Goal: Transaction & Acquisition: Purchase product/service

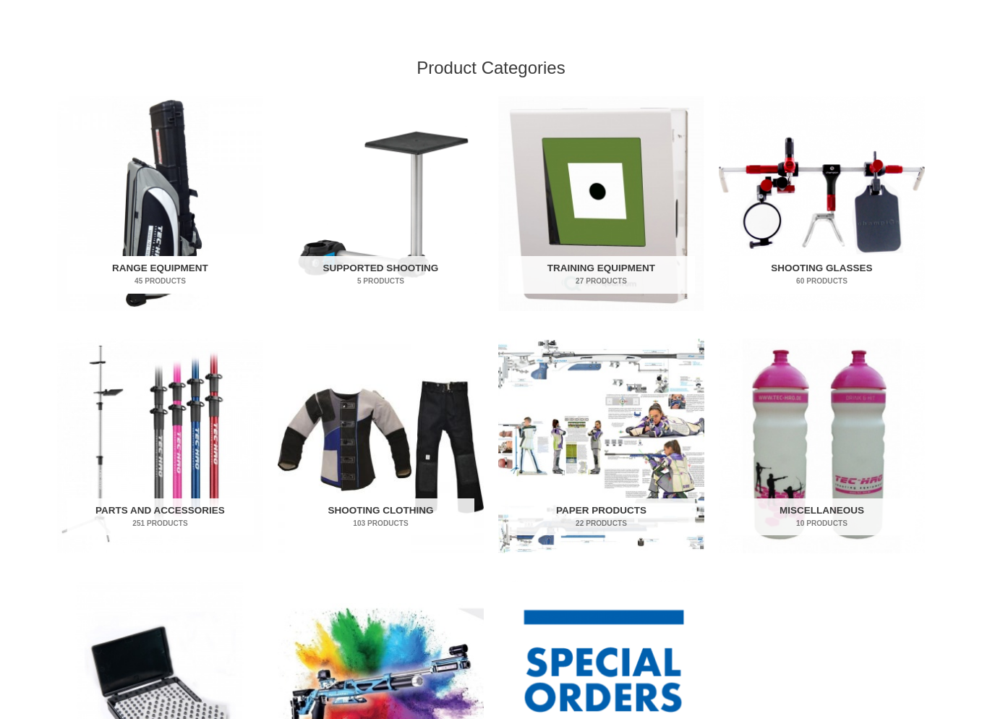
scroll to position [438, 0]
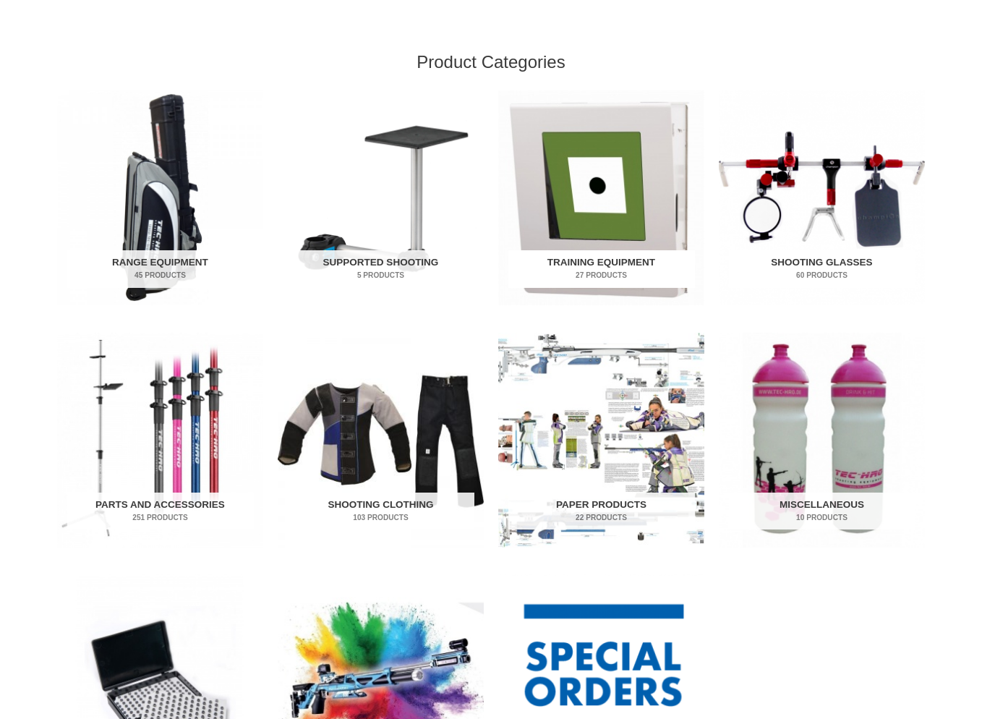
click at [586, 177] on img "Visit product category Training Equipment" at bounding box center [601, 197] width 206 height 215
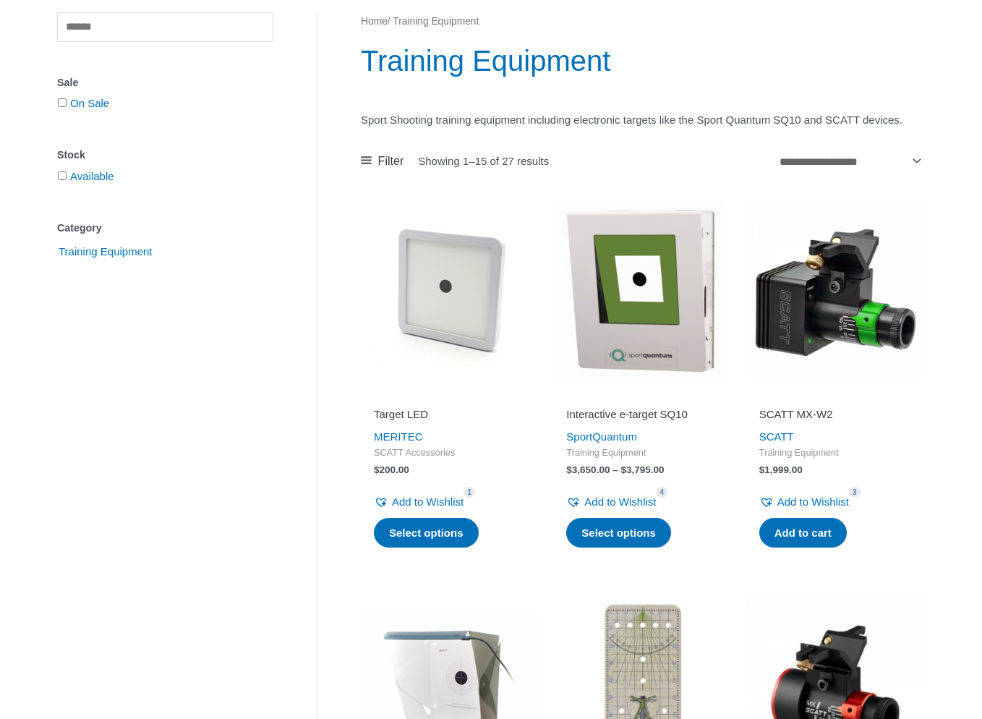
scroll to position [183, 1]
click at [668, 351] on img at bounding box center [642, 289] width 178 height 178
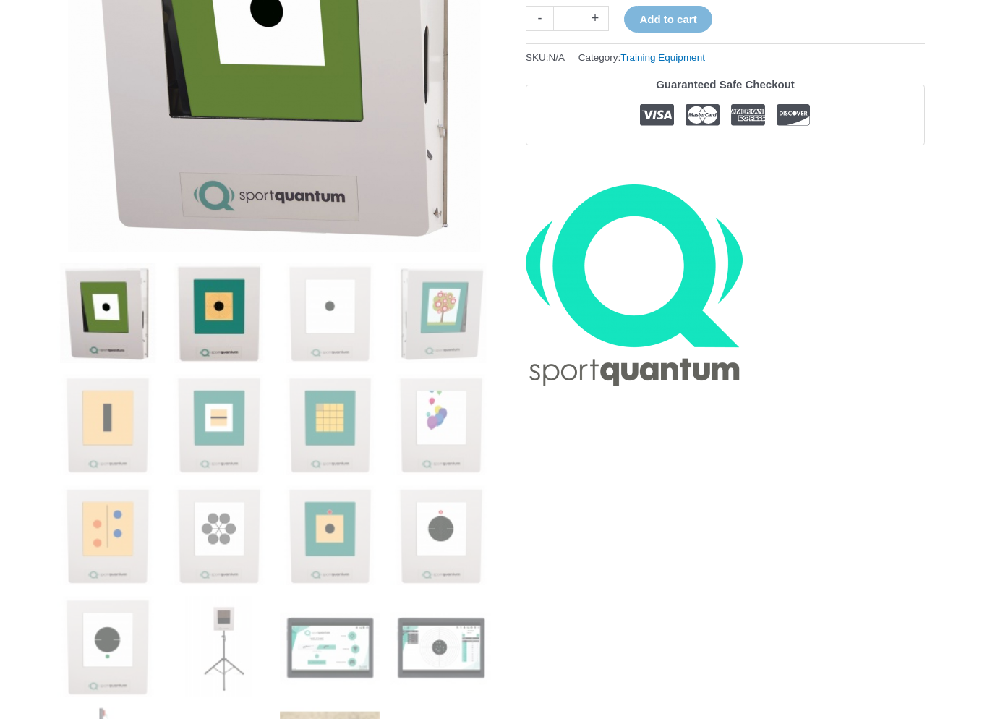
scroll to position [378, 0]
click at [202, 321] on img at bounding box center [219, 313] width 101 height 101
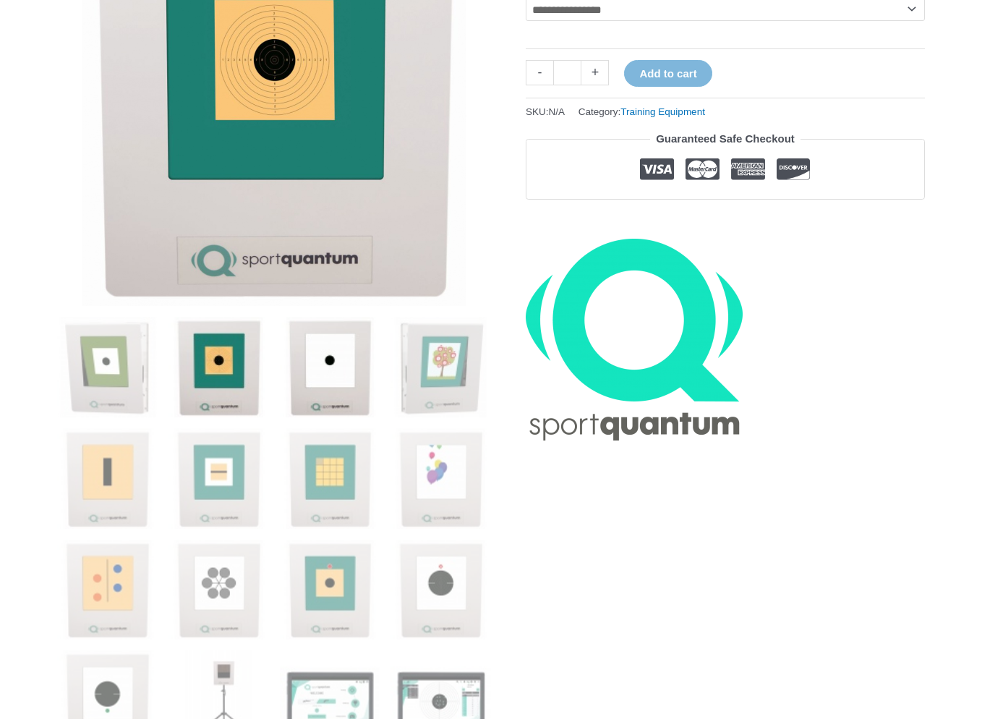
scroll to position [332, 0]
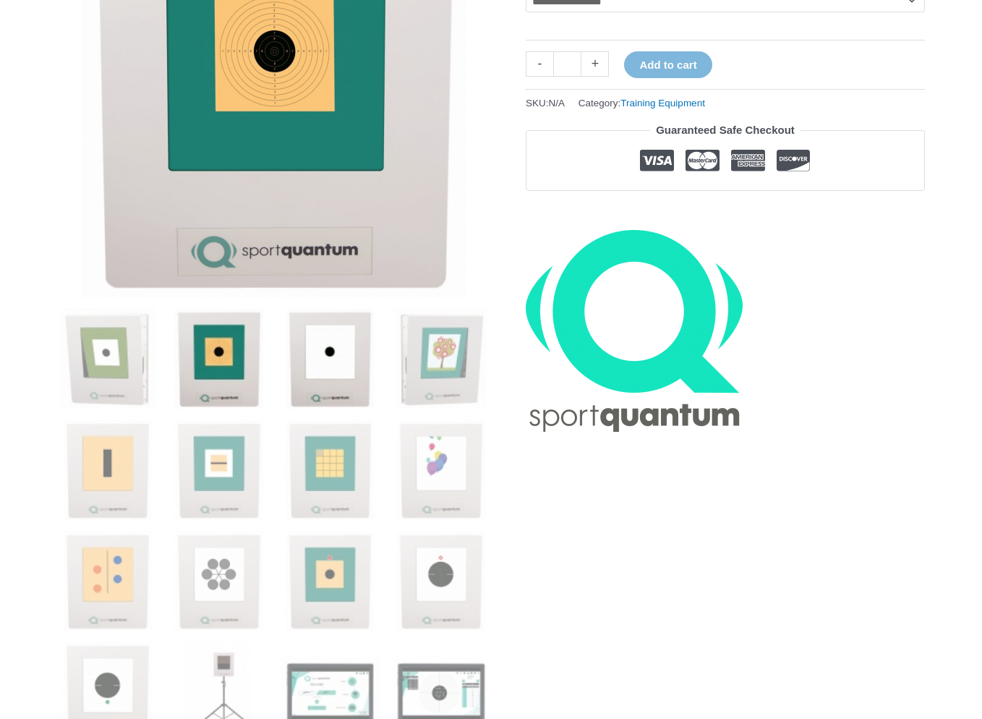
click at [350, 365] on img at bounding box center [330, 358] width 101 height 101
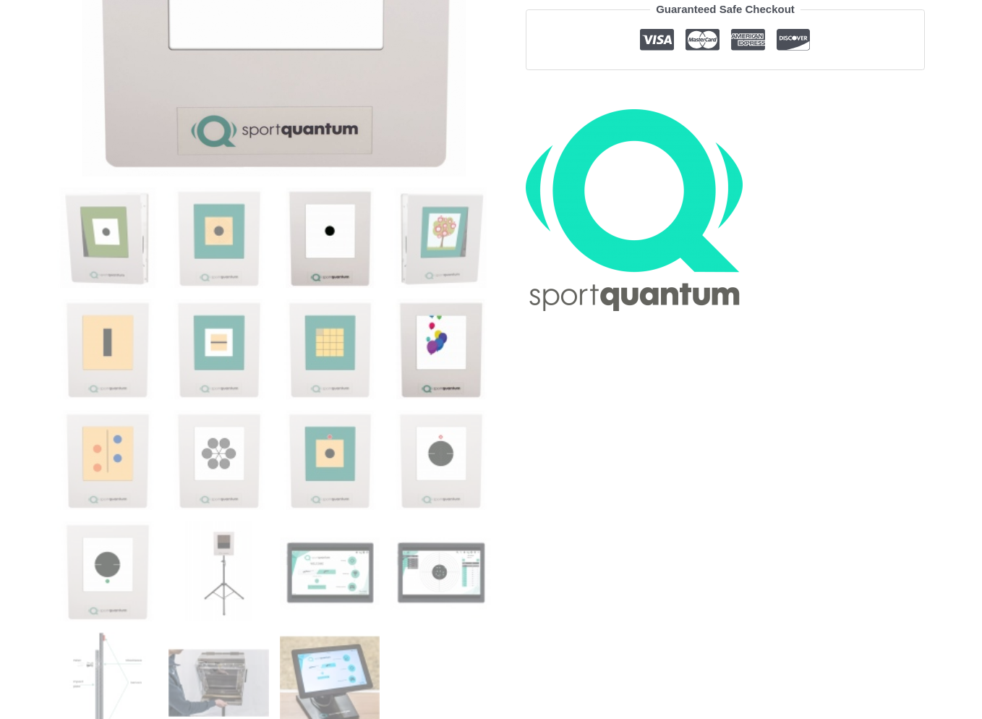
scroll to position [469, 0]
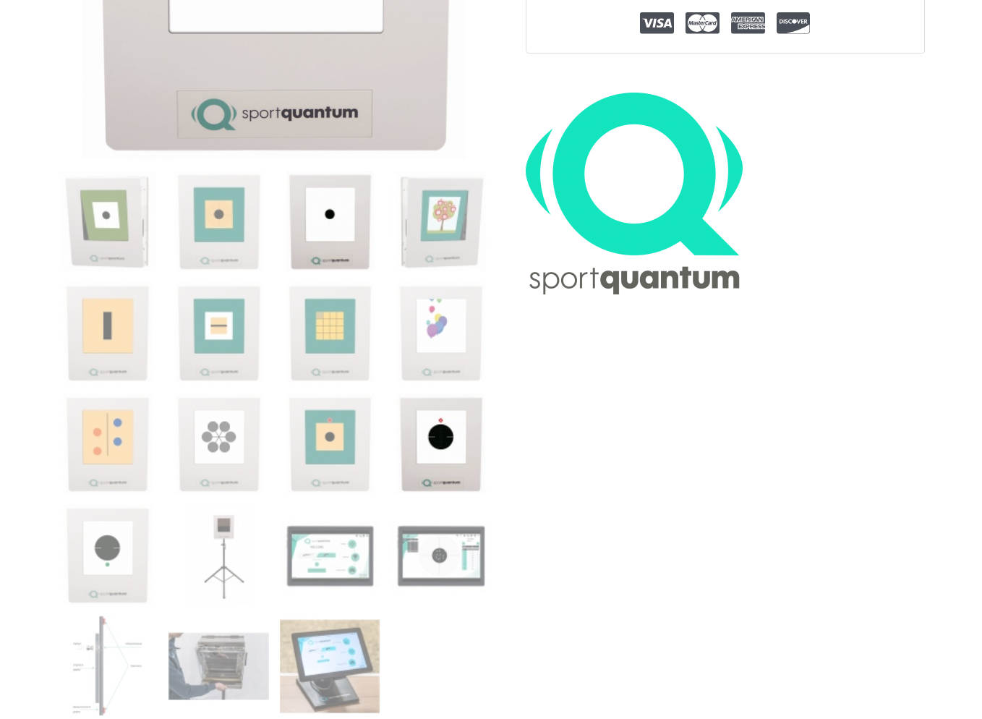
click at [443, 448] on img at bounding box center [441, 443] width 101 height 101
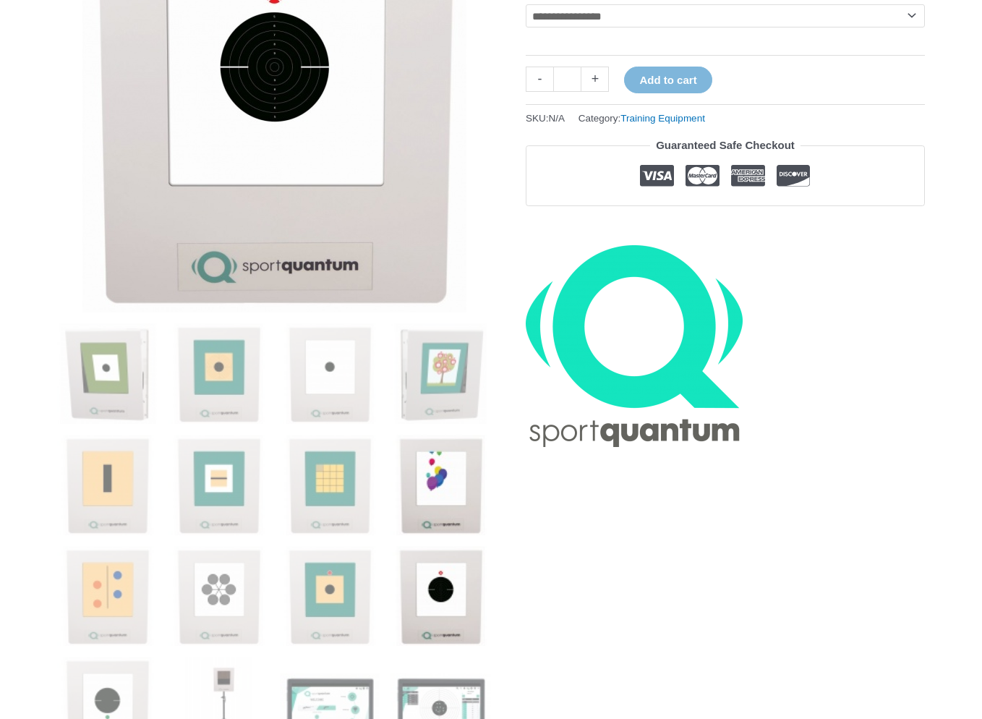
scroll to position [319, 0]
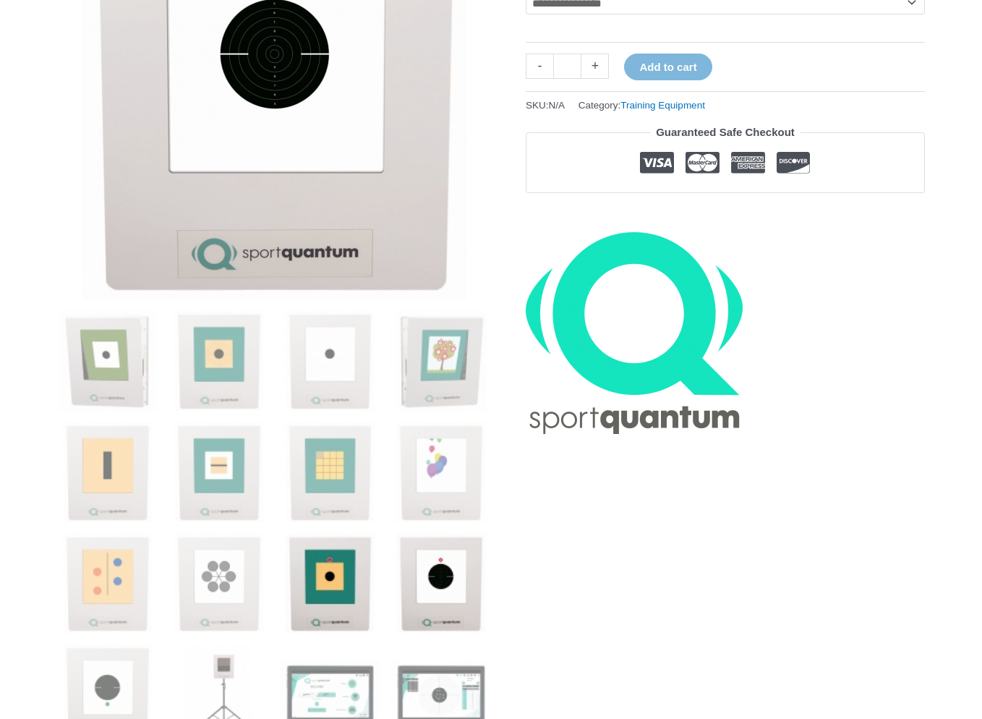
click at [331, 580] on img at bounding box center [330, 583] width 101 height 101
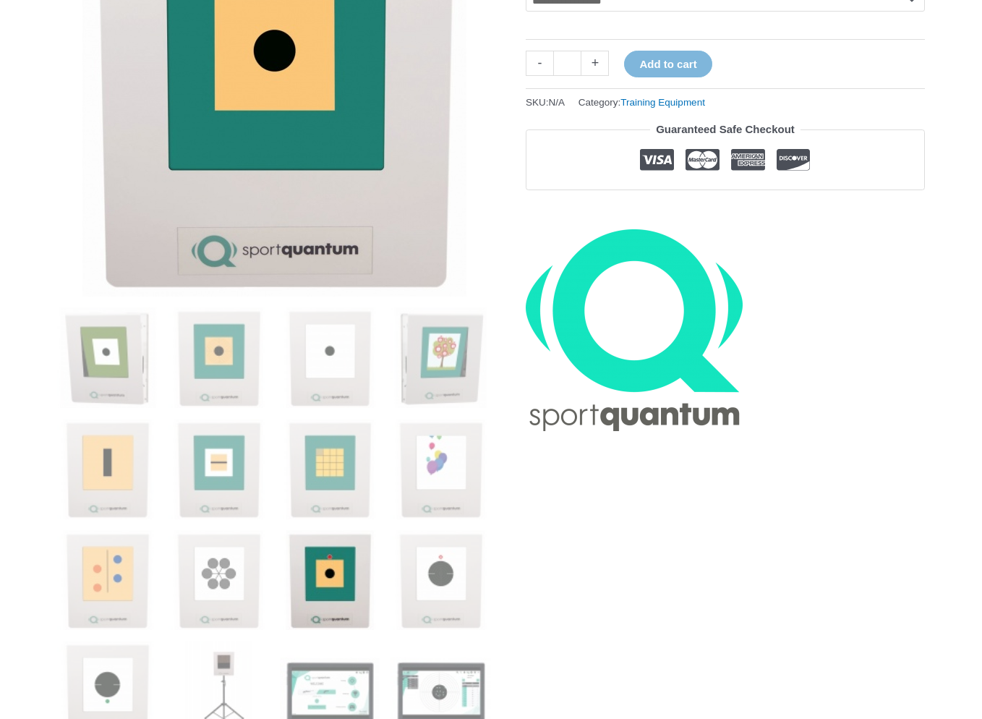
scroll to position [497, 0]
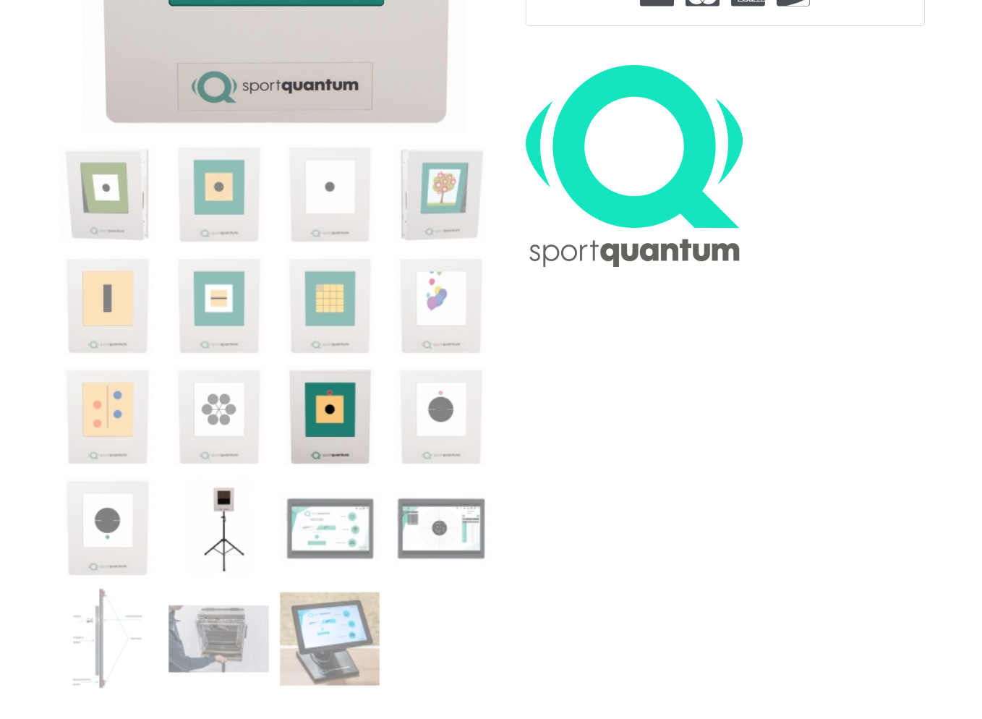
click at [229, 518] on img at bounding box center [219, 527] width 101 height 101
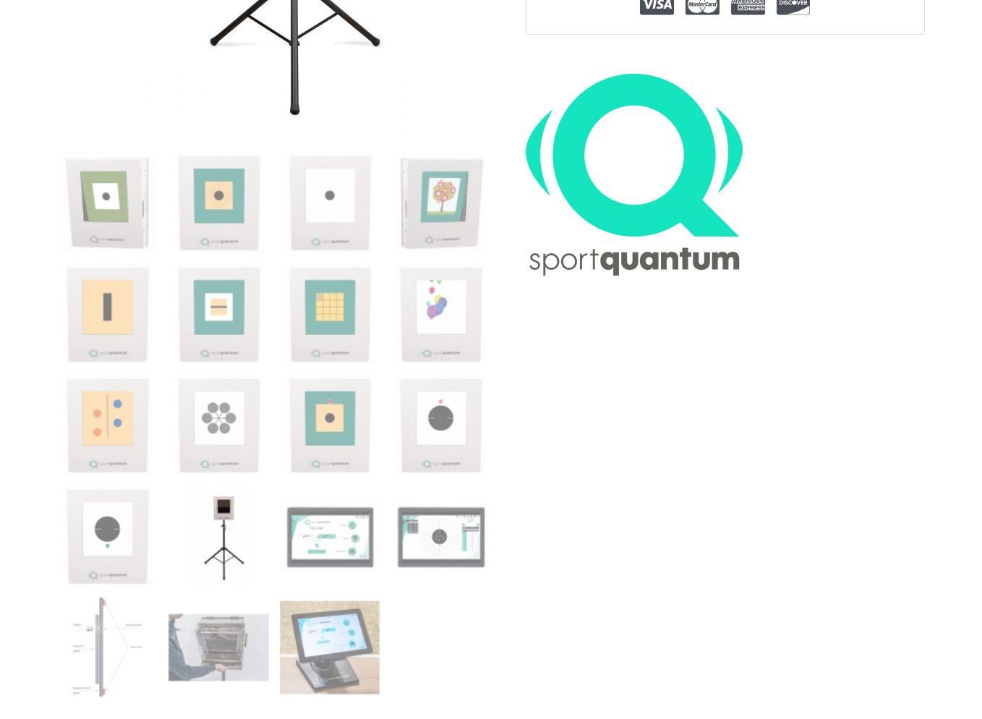
scroll to position [493, 0]
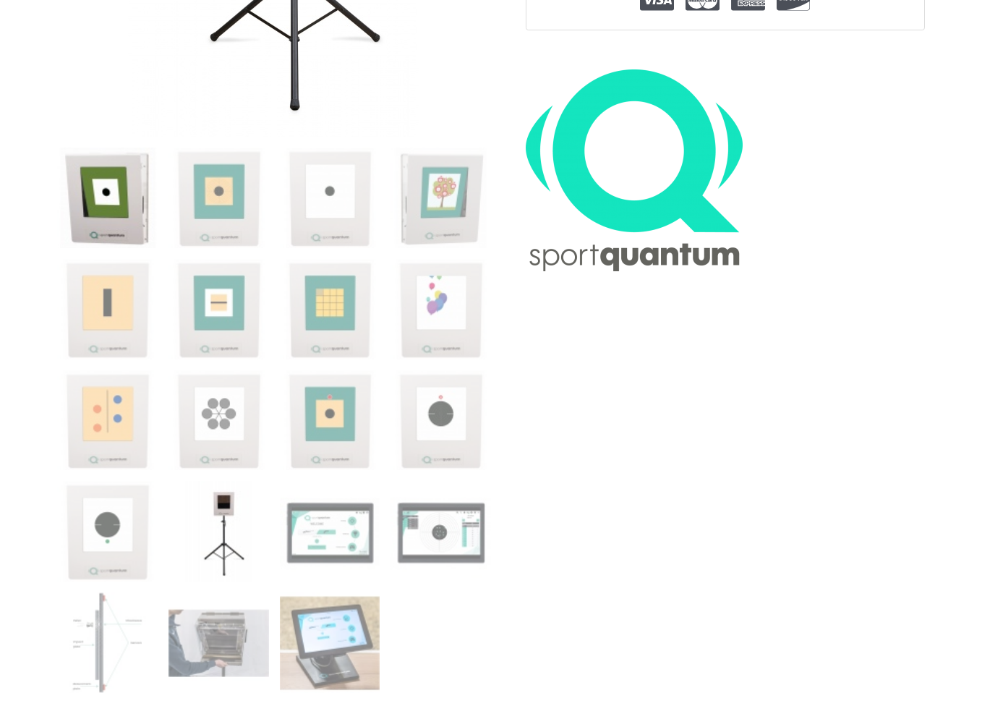
click at [104, 209] on img at bounding box center [107, 198] width 101 height 101
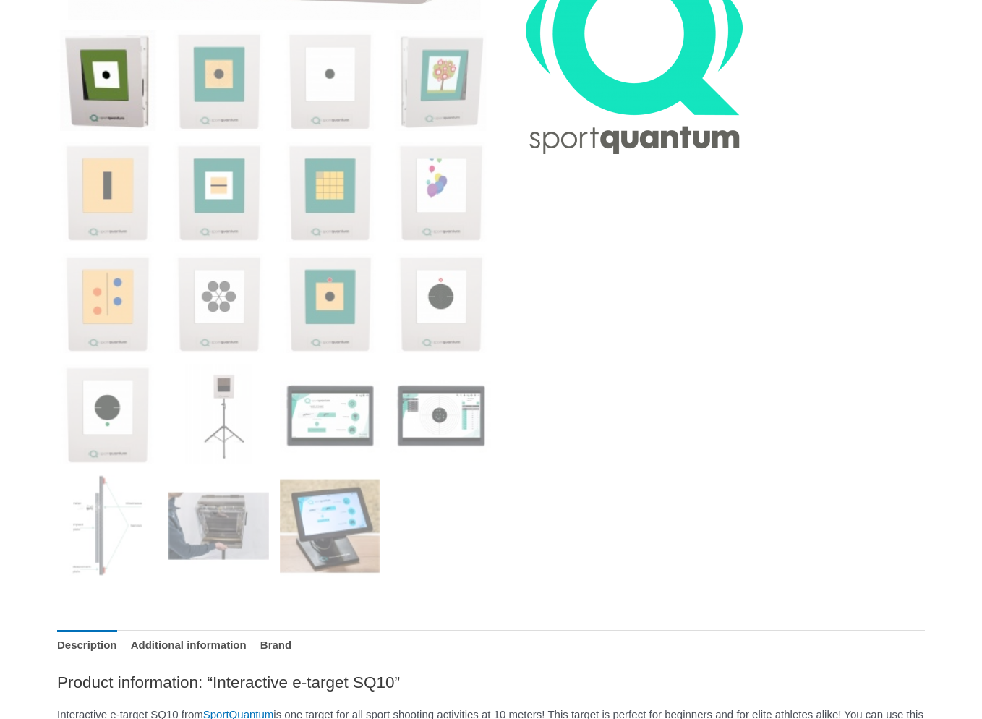
scroll to position [583, 0]
